Goal: Check status: Check status

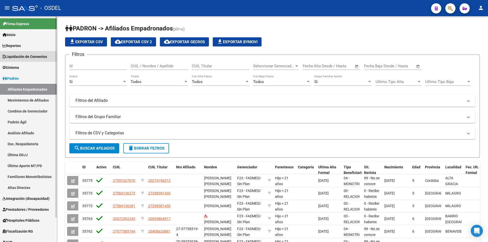
click at [43, 58] on span "Liquidación de Convenios" at bounding box center [25, 57] width 44 height 6
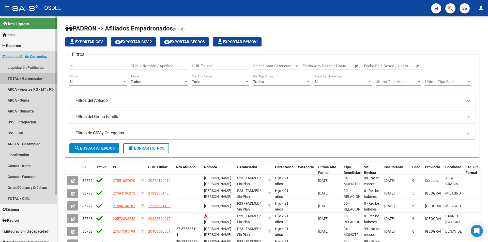
click at [38, 83] on link "TOTAL x Gerenciador" at bounding box center [28, 78] width 57 height 11
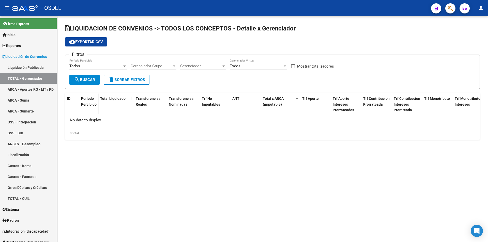
checkbox input "true"
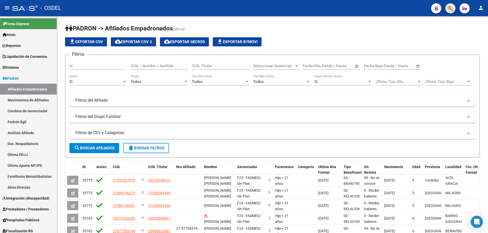
click at [242, 11] on button "button" at bounding box center [450, 8] width 10 height 10
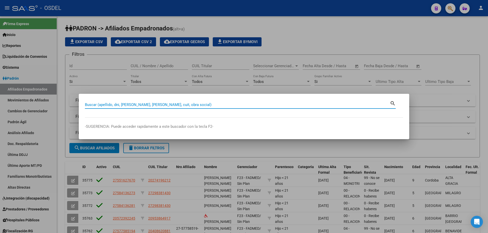
paste input "20392715275"
click at [114, 105] on input "Buscar (apellido, dni, [PERSON_NAME], [PERSON_NAME], cuit, obra social)" at bounding box center [237, 105] width 305 height 5
type input "20392715275"
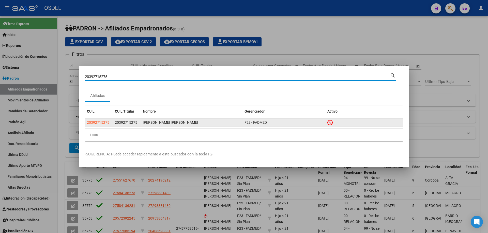
click at [242, 121] on icon at bounding box center [329, 123] width 5 height 6
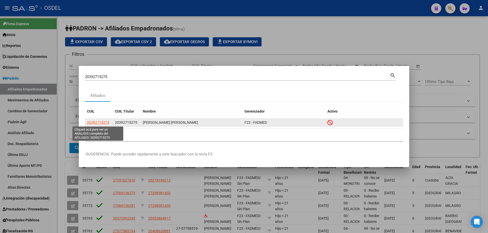
click at [99, 123] on span "20392715275" at bounding box center [98, 123] width 22 height 4
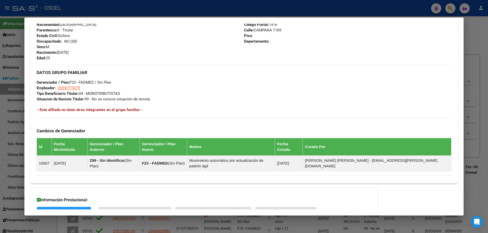
scroll to position [243, 0]
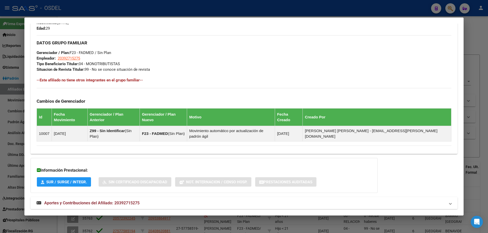
click at [94, 158] on mat-expansion-panel-header "Aportes y Contribuciones del Afiliado: 20392715275" at bounding box center [243, 203] width 427 height 12
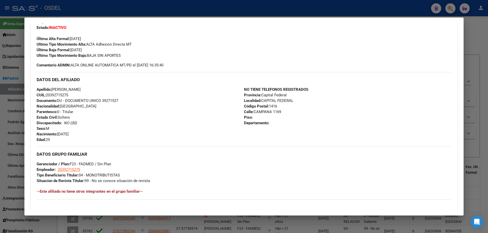
scroll to position [25, 0]
